Goal: Navigation & Orientation: Find specific page/section

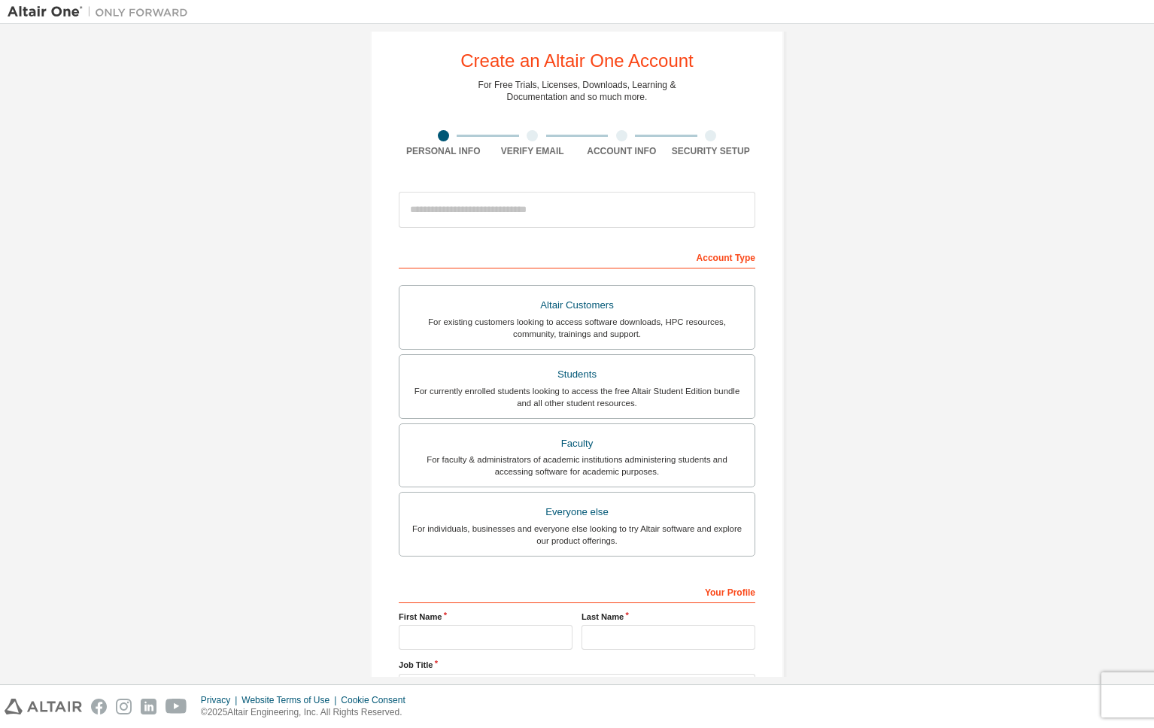
scroll to position [27, 0]
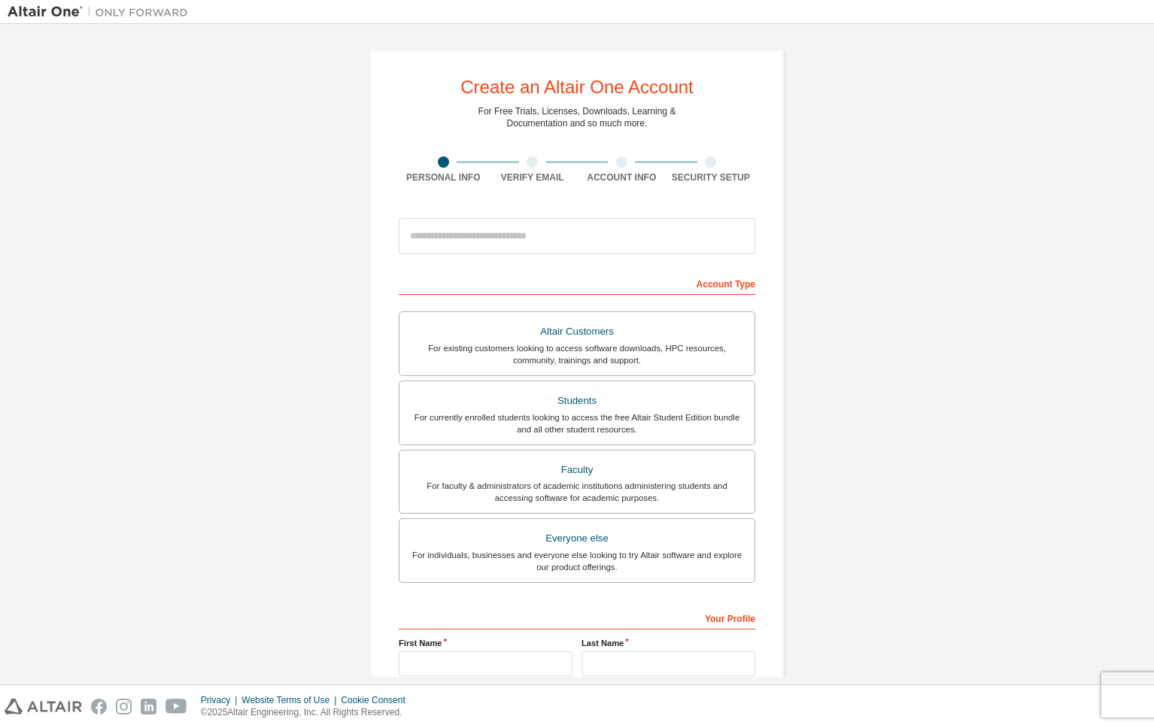
click at [268, 119] on div "Create an Altair One Account For Free Trials, Licenses, Downloads, Learning & D…" at bounding box center [577, 430] width 1139 height 796
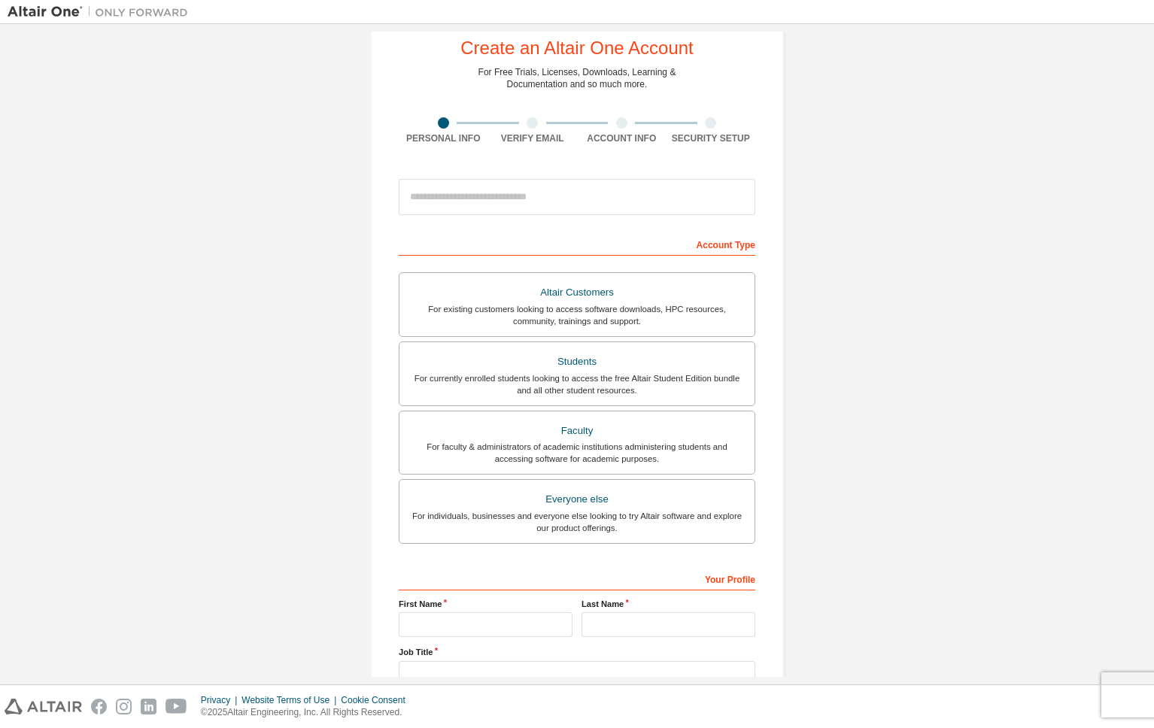
scroll to position [68, 0]
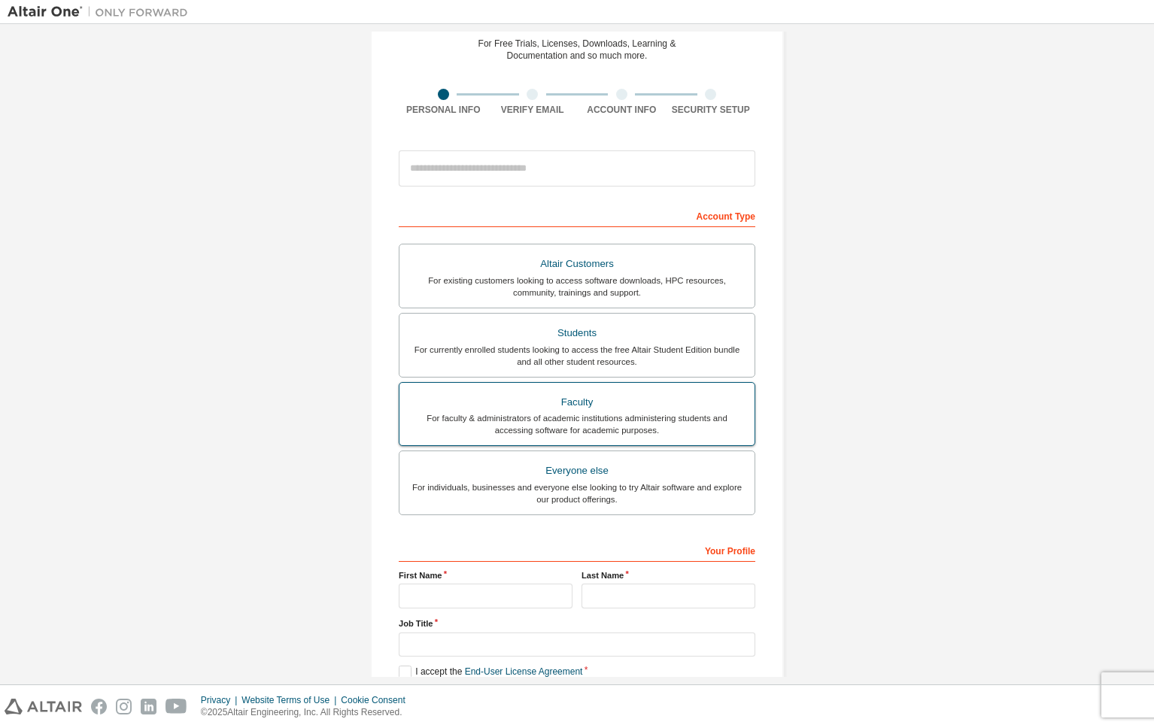
click at [572, 423] on div "For faculty & administrators of academic institutions administering students an…" at bounding box center [576, 424] width 337 height 24
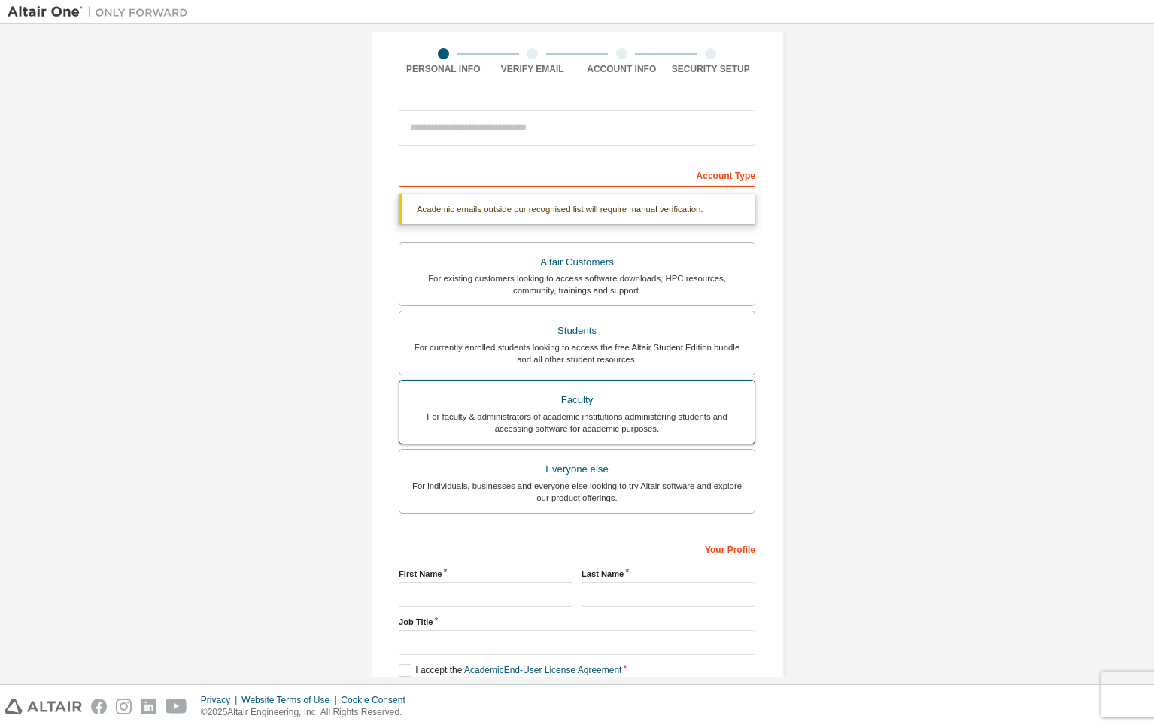
scroll to position [0, 0]
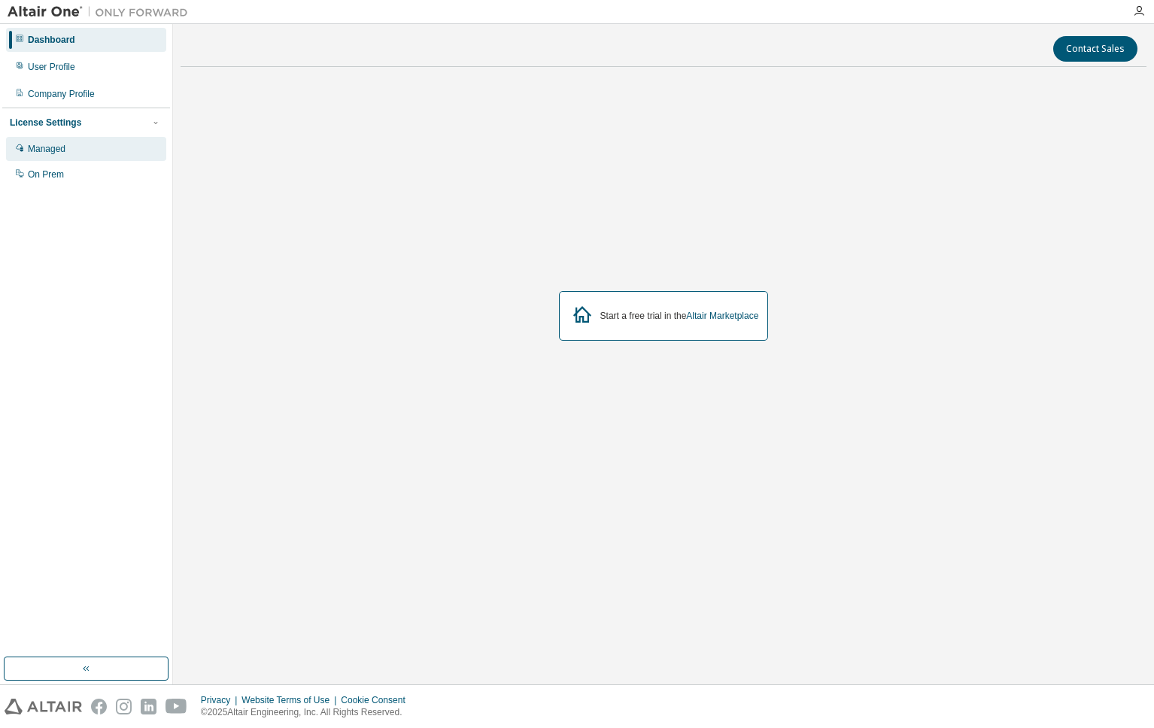
click at [32, 147] on div "Managed" at bounding box center [47, 149] width 38 height 12
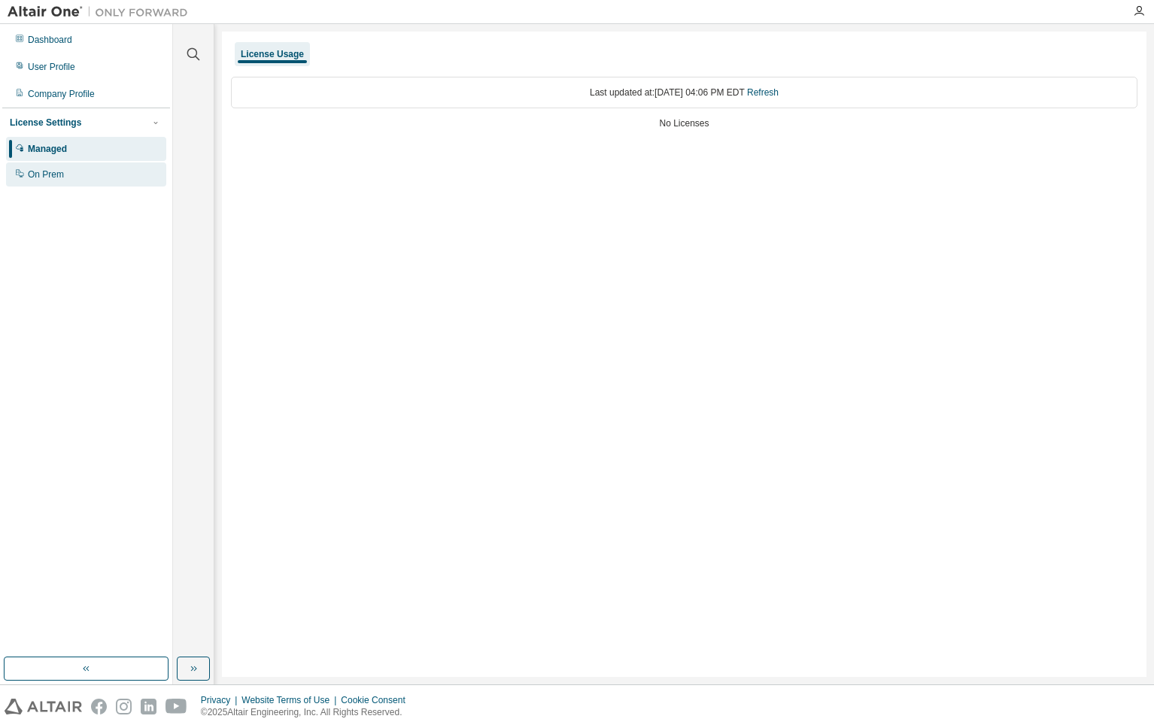
click at [44, 173] on div "On Prem" at bounding box center [46, 174] width 36 height 12
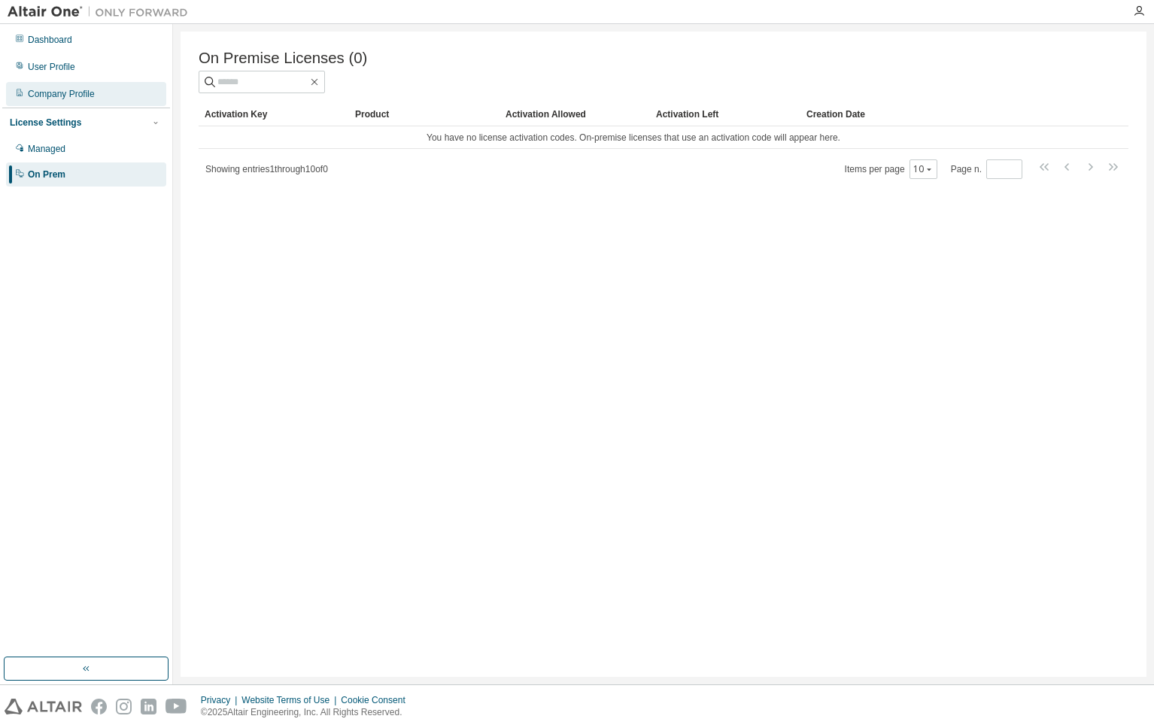
click at [43, 96] on div "Company Profile" at bounding box center [61, 94] width 67 height 12
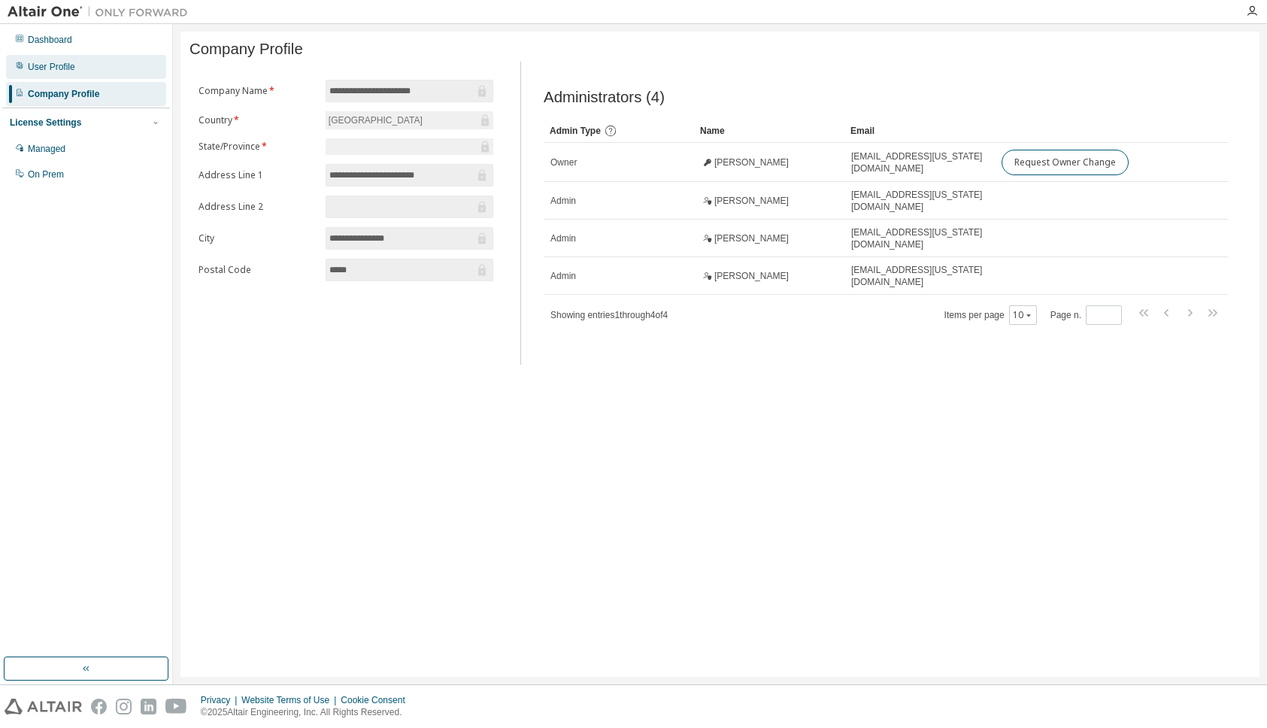
click at [50, 74] on div "User Profile" at bounding box center [86, 67] width 160 height 24
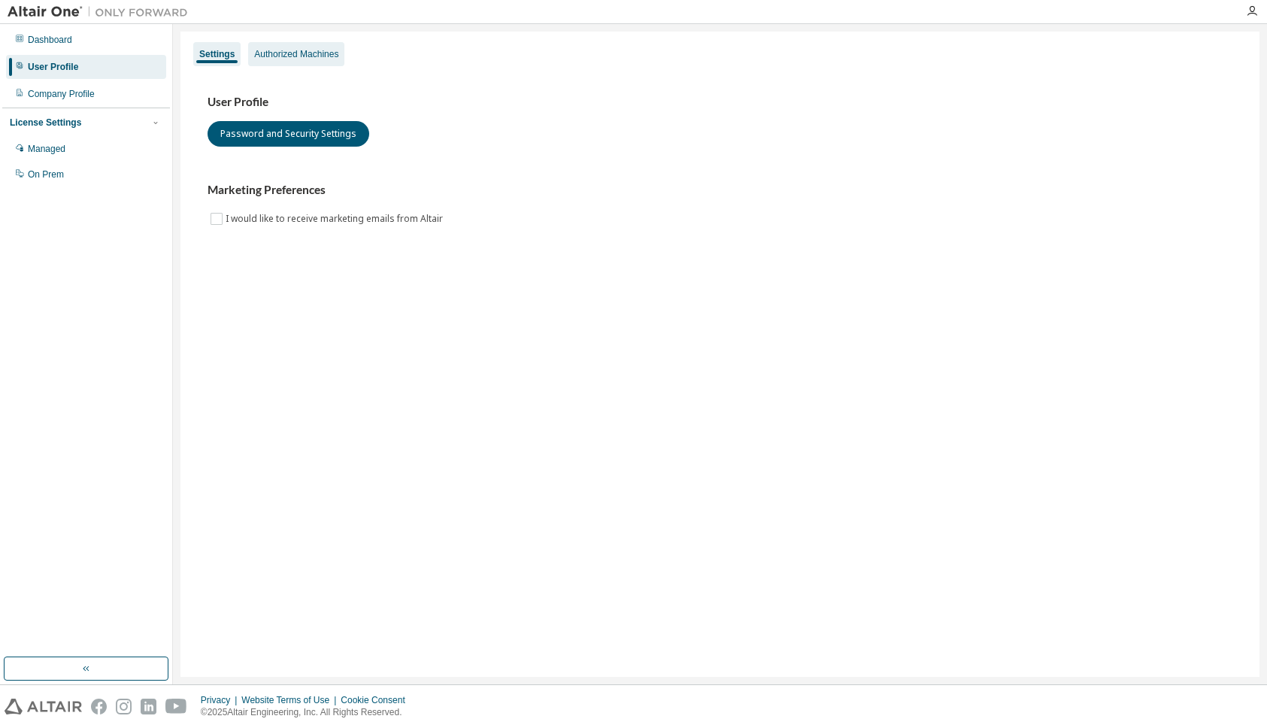
click at [295, 52] on div "Authorized Machines" at bounding box center [296, 54] width 84 height 12
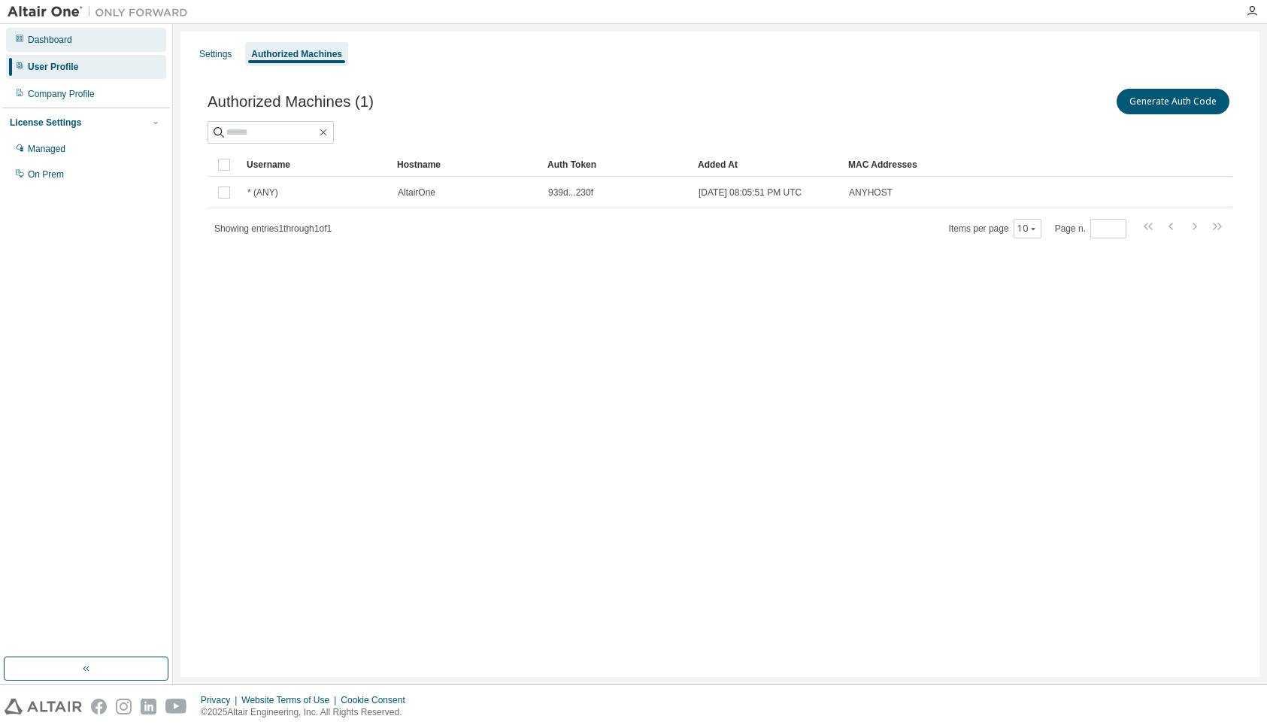
click at [44, 42] on div "Dashboard" at bounding box center [50, 40] width 44 height 12
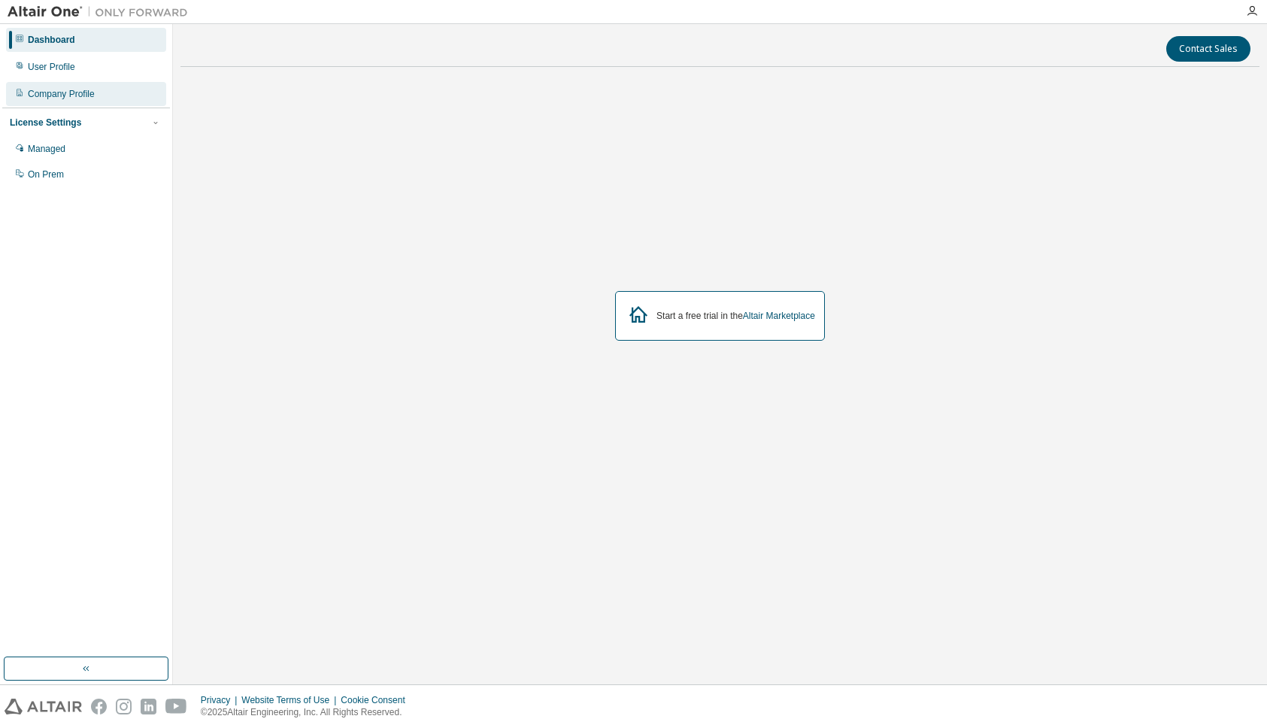
click at [30, 91] on div "Company Profile" at bounding box center [61, 94] width 67 height 12
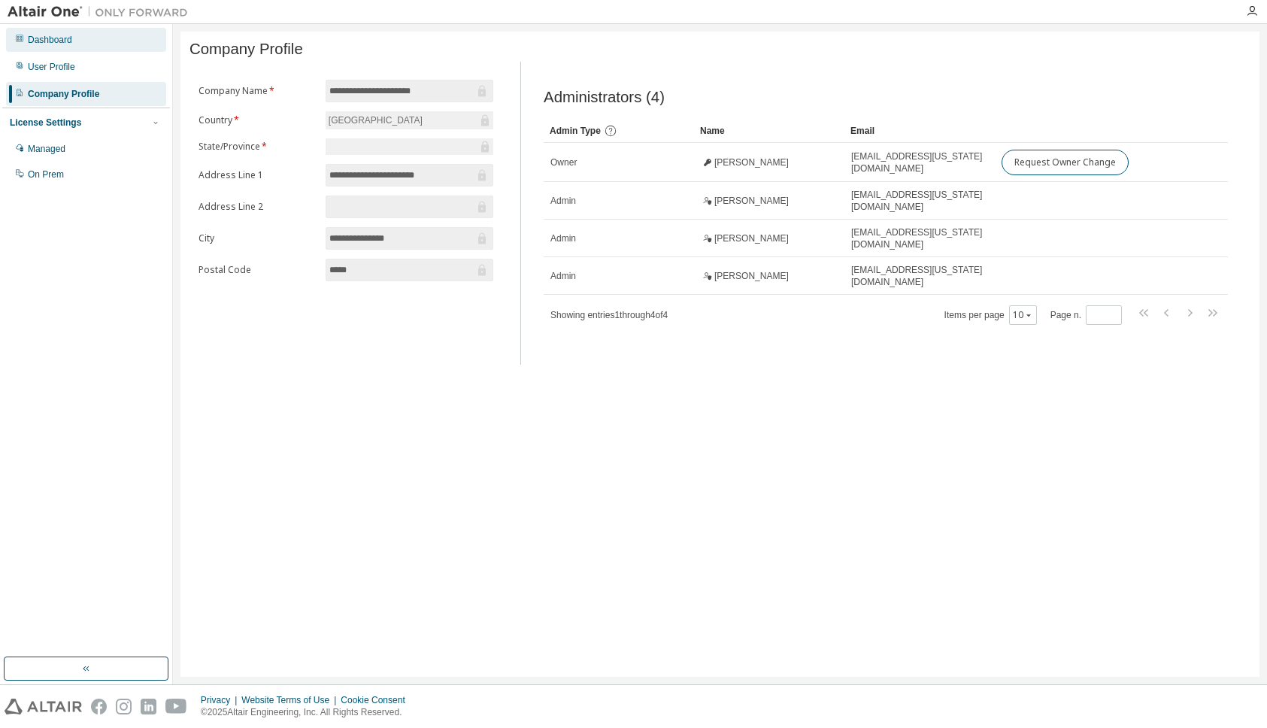
click at [35, 40] on div "Dashboard" at bounding box center [50, 40] width 44 height 12
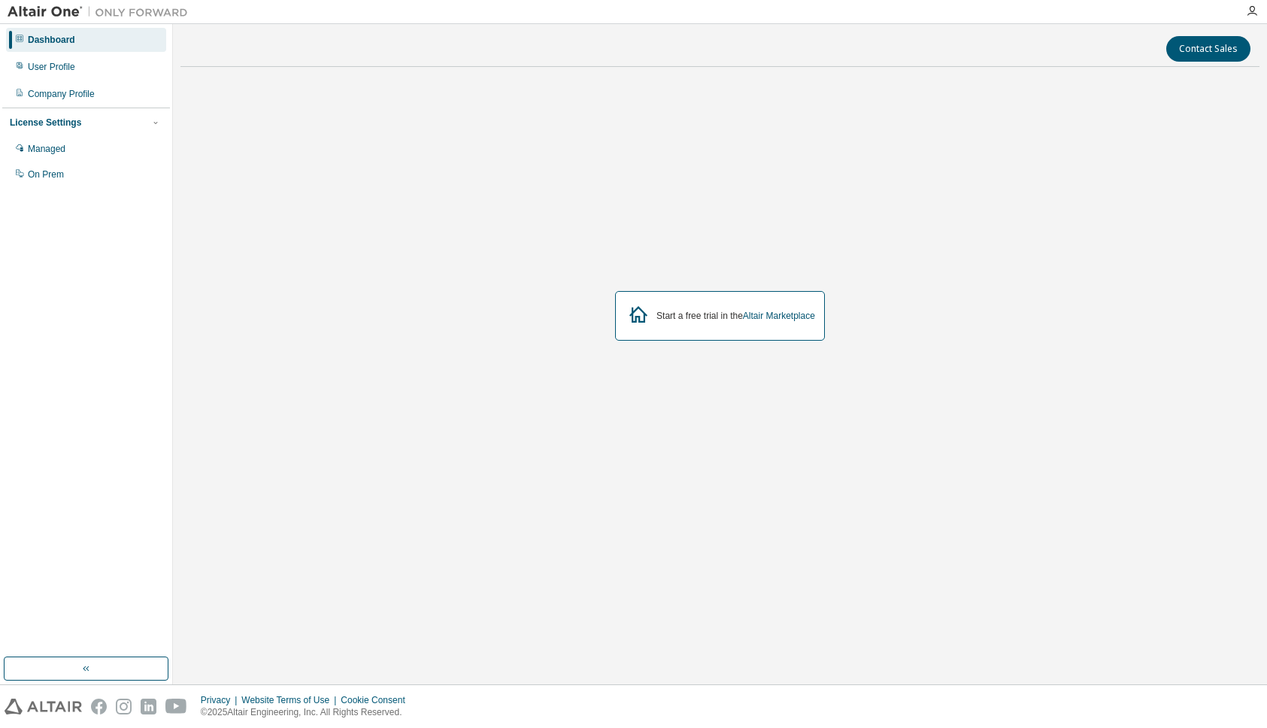
click at [44, 13] on img at bounding box center [102, 12] width 188 height 15
click at [757, 317] on link "Altair Marketplace" at bounding box center [779, 316] width 72 height 11
